Goal: Information Seeking & Learning: Find contact information

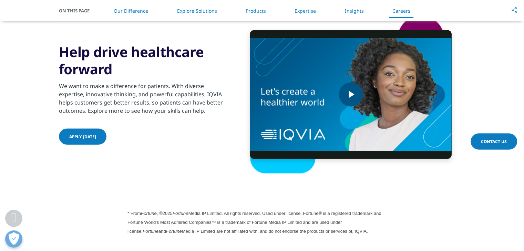
scroll to position [1934, 0]
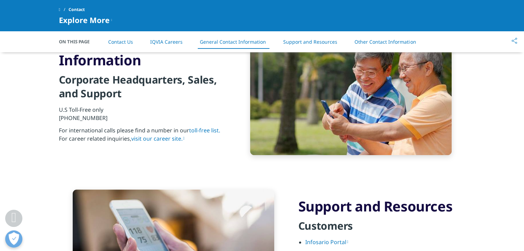
scroll to position [758, 0]
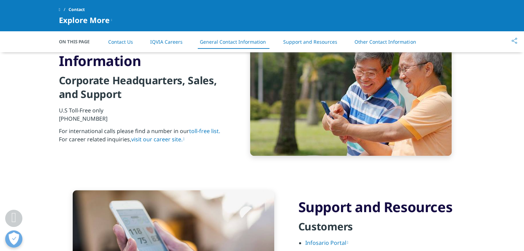
drag, startPoint x: 115, startPoint y: 115, endPoint x: 65, endPoint y: 121, distance: 50.6
click at [65, 121] on p "U.S Toll-Free only +1 866 267 4479" at bounding box center [142, 116] width 167 height 21
copy p "866 267 4479"
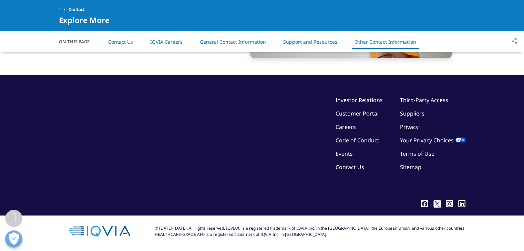
scroll to position [1182, 0]
